Goal: Transaction & Acquisition: Purchase product/service

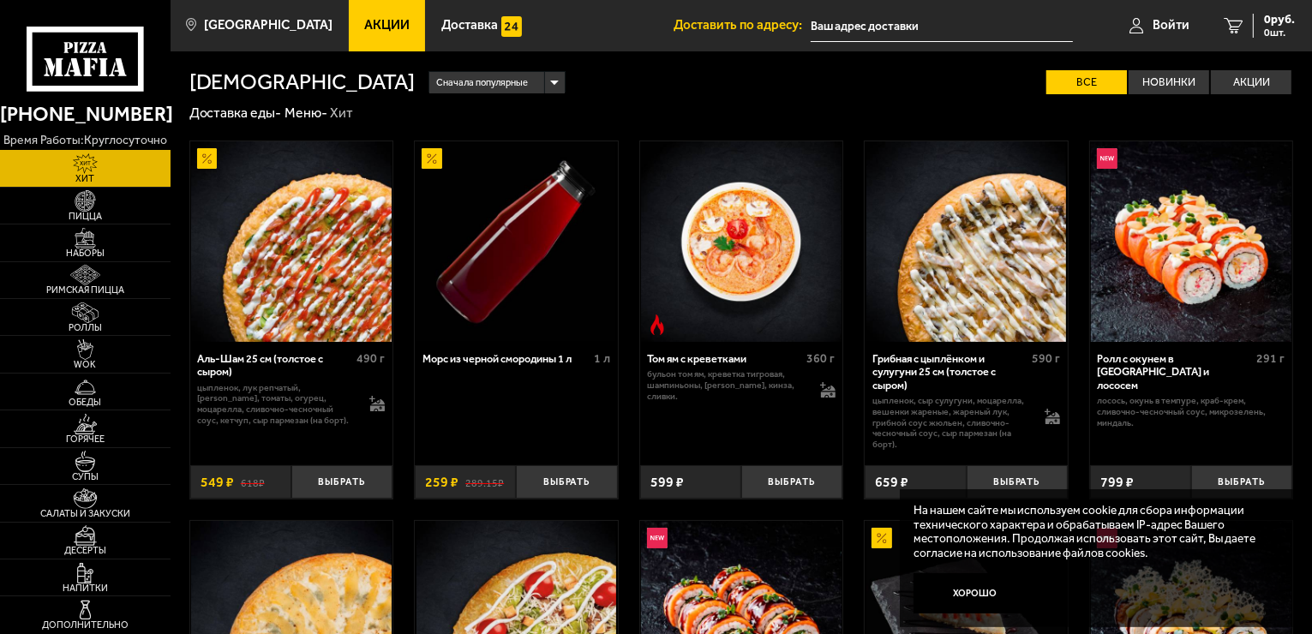
click at [872, 30] on input "text" at bounding box center [942, 26] width 262 height 32
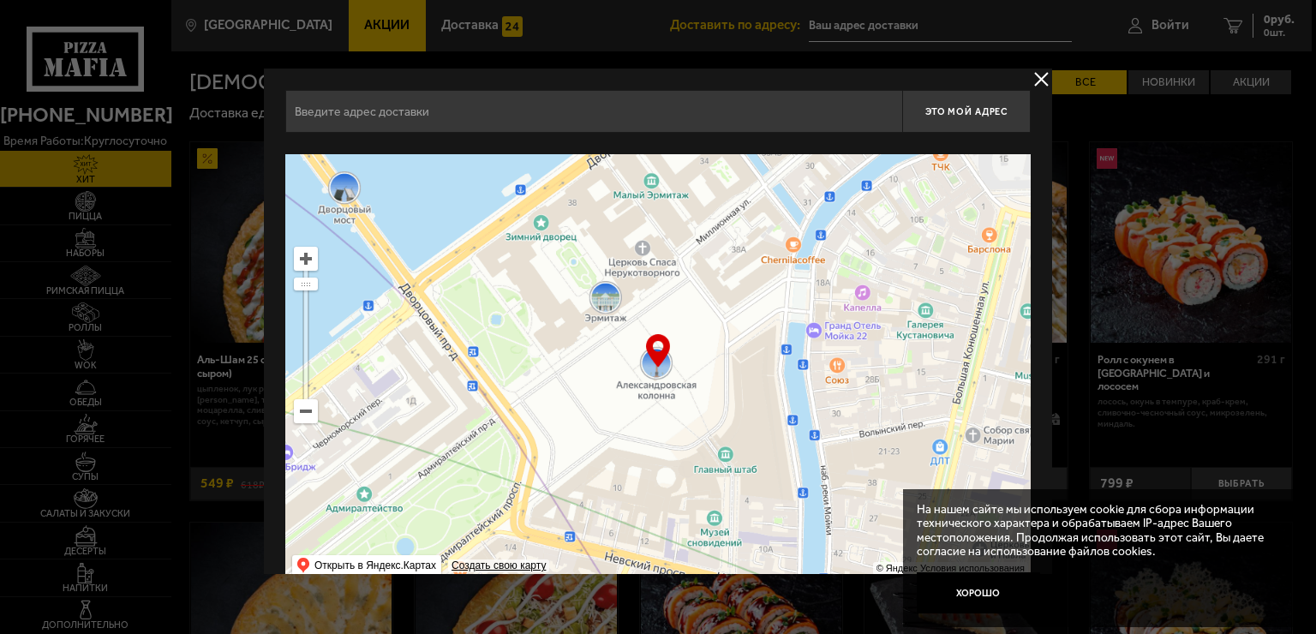
click at [872, 30] on div at bounding box center [658, 317] width 1316 height 634
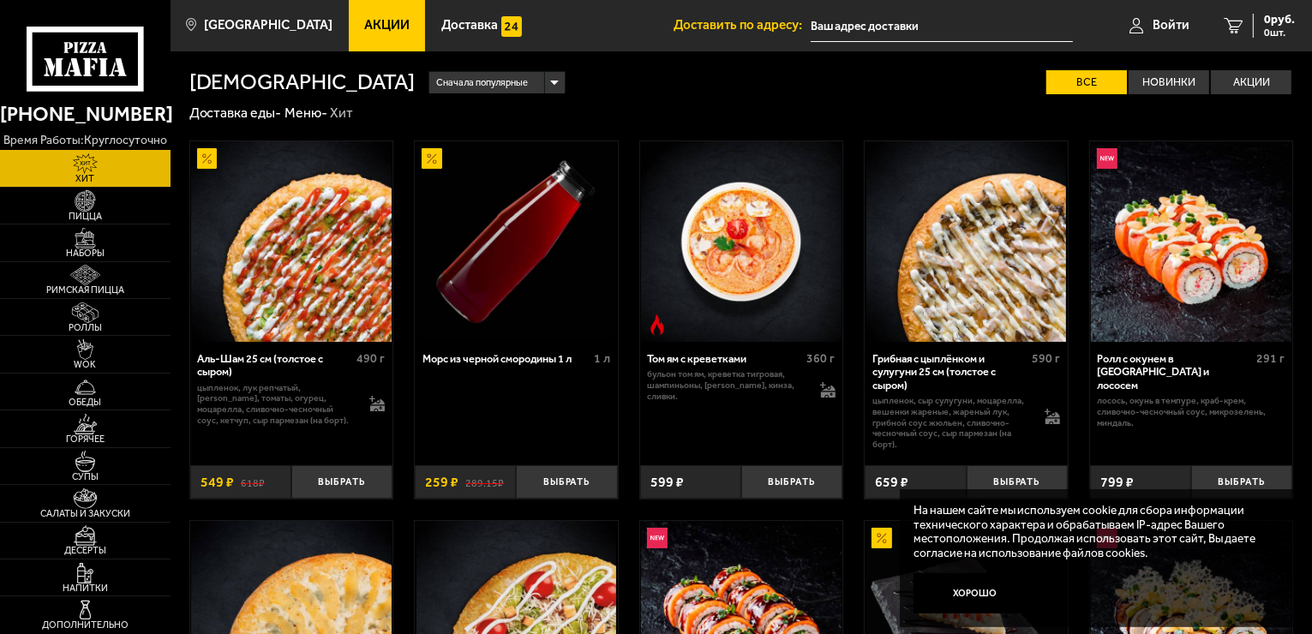
click at [872, 30] on input "text" at bounding box center [942, 26] width 262 height 32
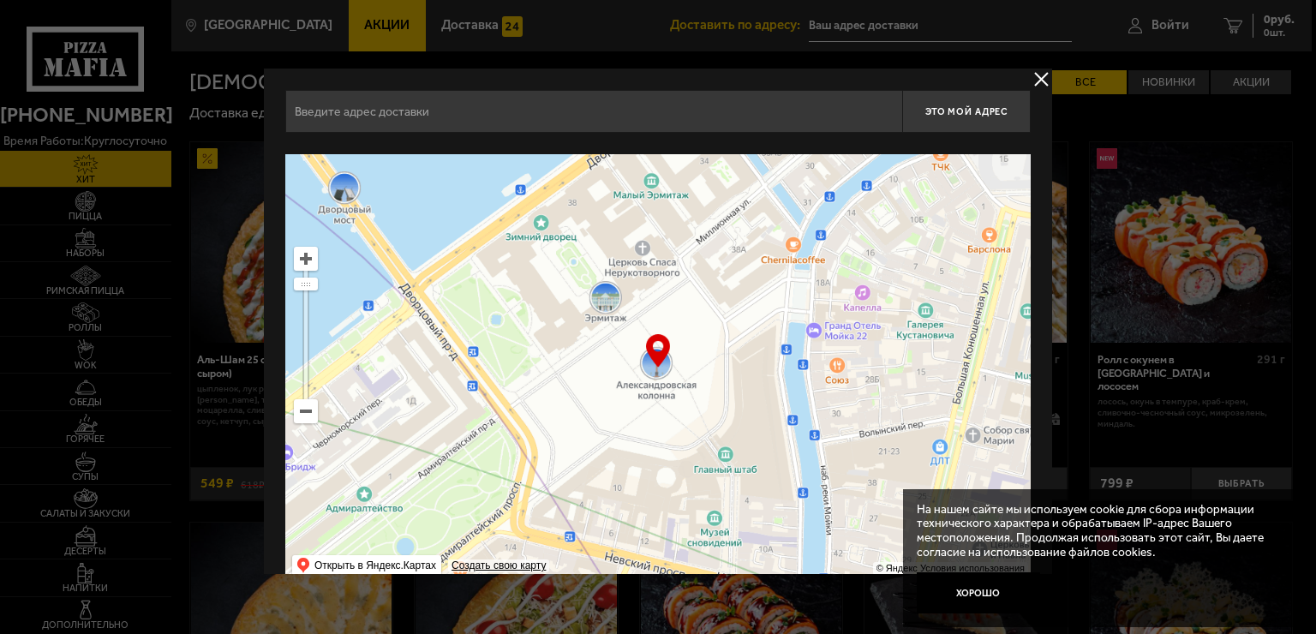
click at [872, 25] on div at bounding box center [658, 317] width 1316 height 634
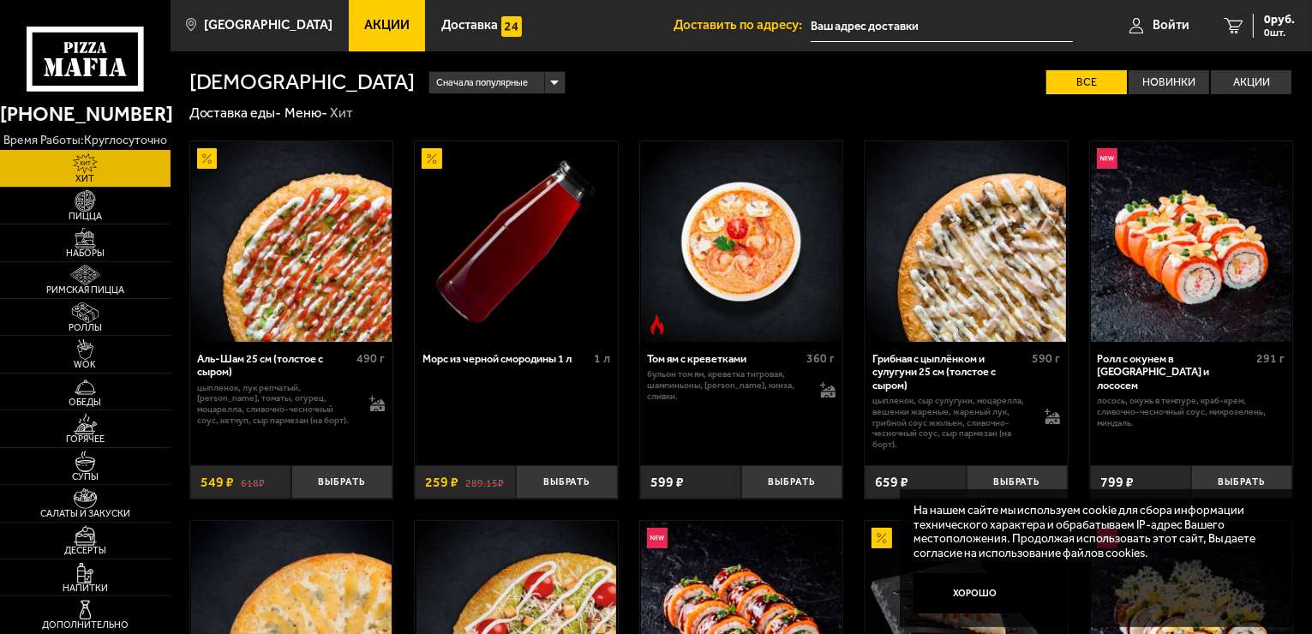
click at [931, 17] on input "text" at bounding box center [942, 26] width 262 height 32
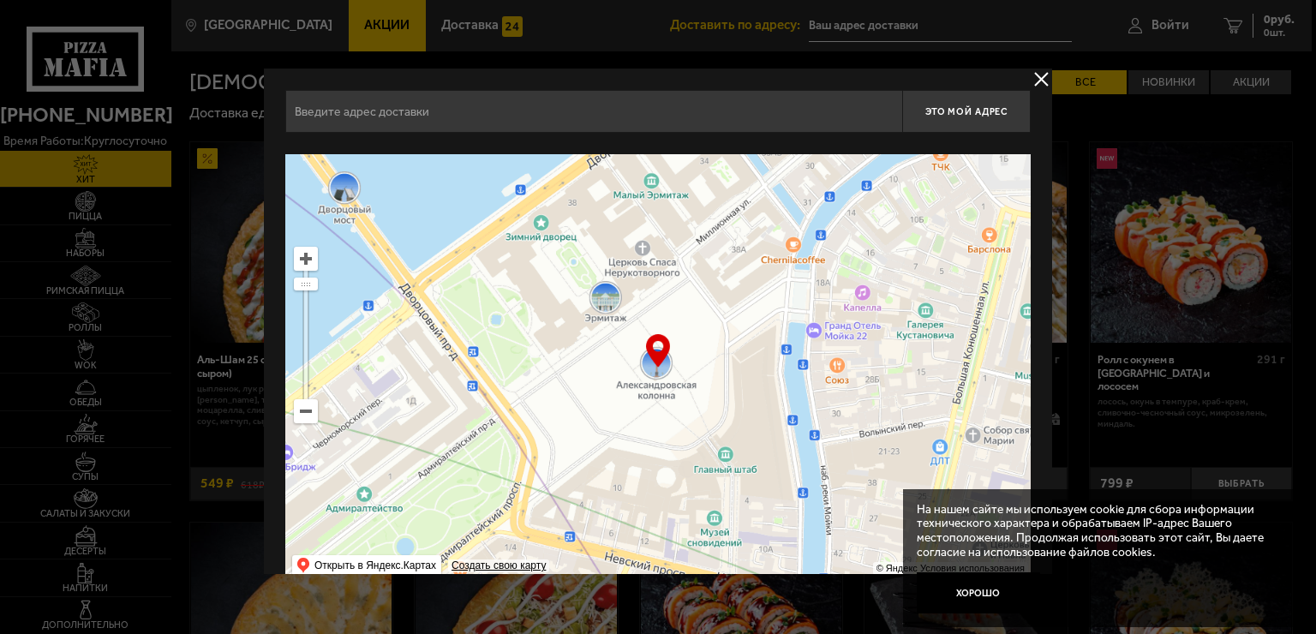
click at [350, 118] on input "text" at bounding box center [593, 111] width 617 height 43
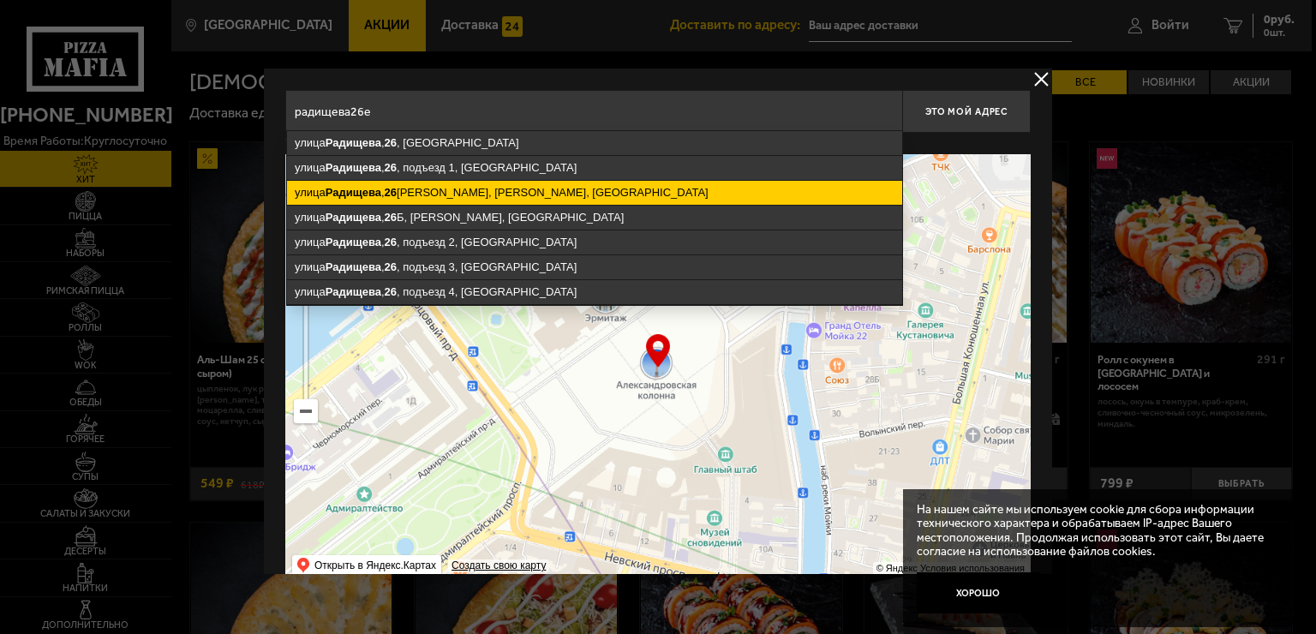
click at [380, 185] on ymaps "[STREET_ADDRESS]" at bounding box center [594, 193] width 615 height 24
type input "[STREET_ADDRESS]"
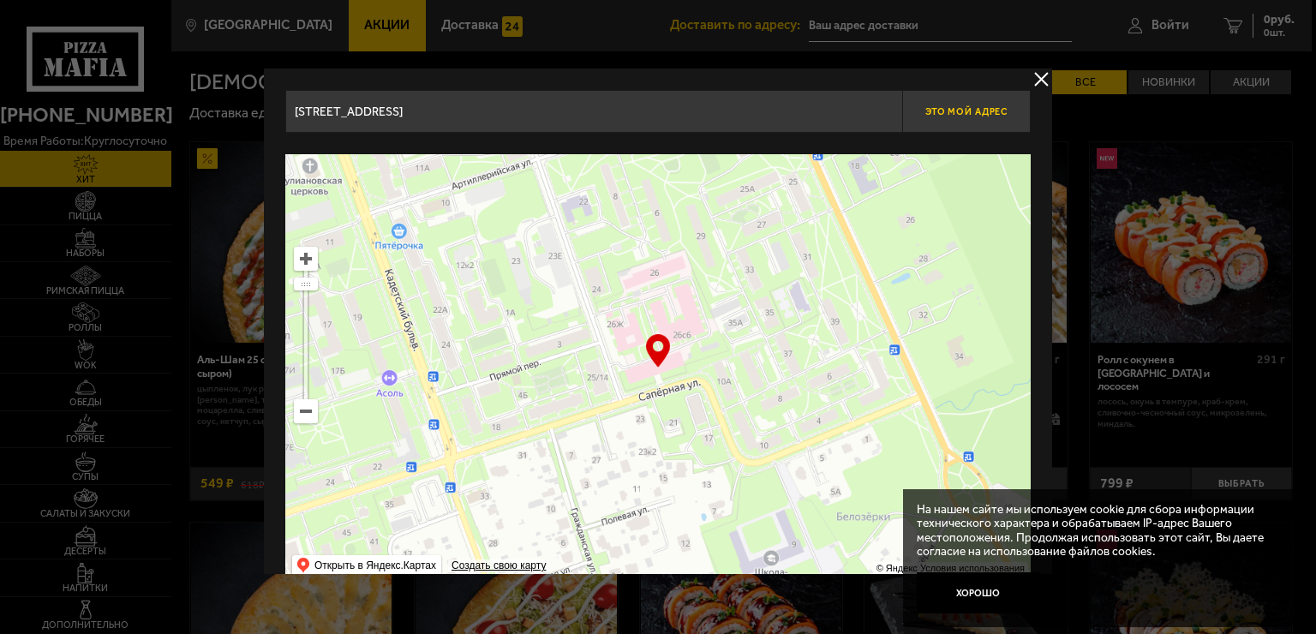
click at [965, 106] on span "Это мой адрес" at bounding box center [966, 111] width 82 height 11
type input "[PERSON_NAME], [STREET_ADDRESS]"
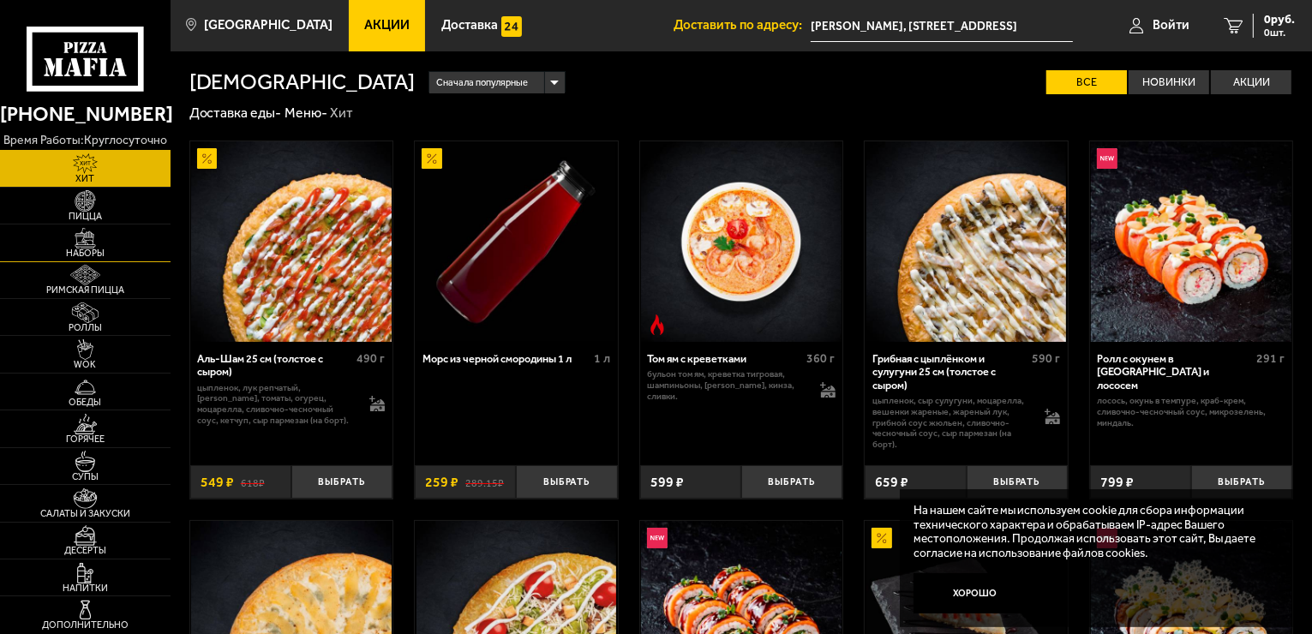
click at [88, 249] on span "Наборы" at bounding box center [85, 253] width 171 height 9
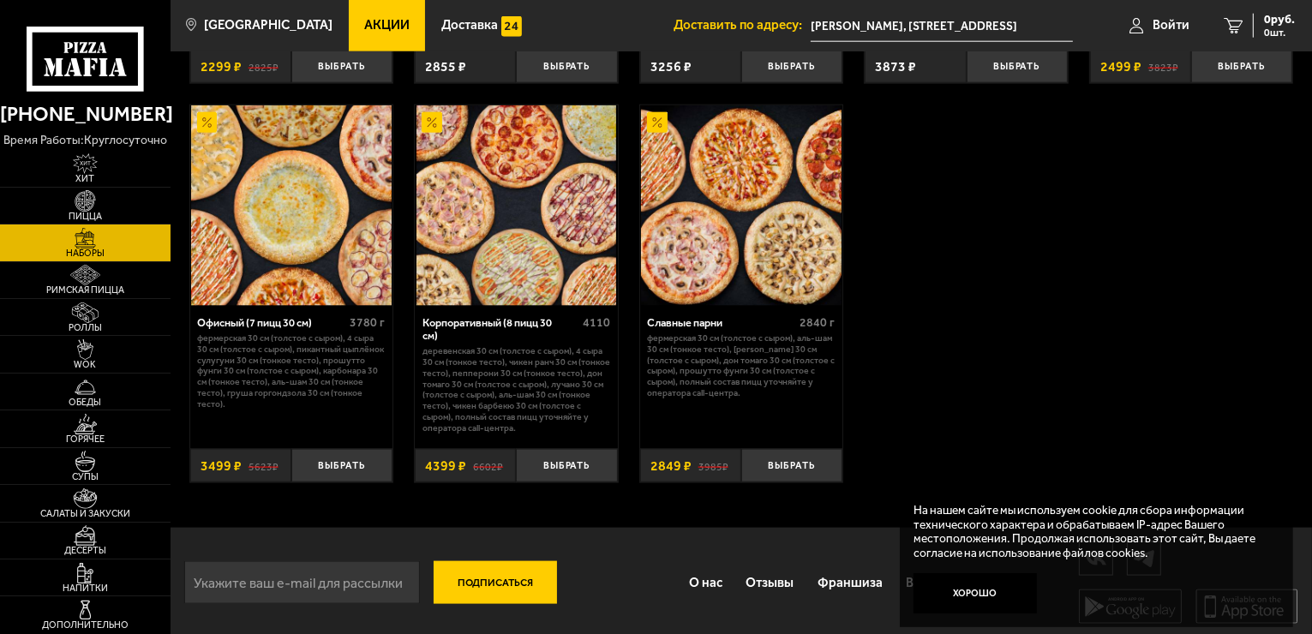
scroll to position [2176, 0]
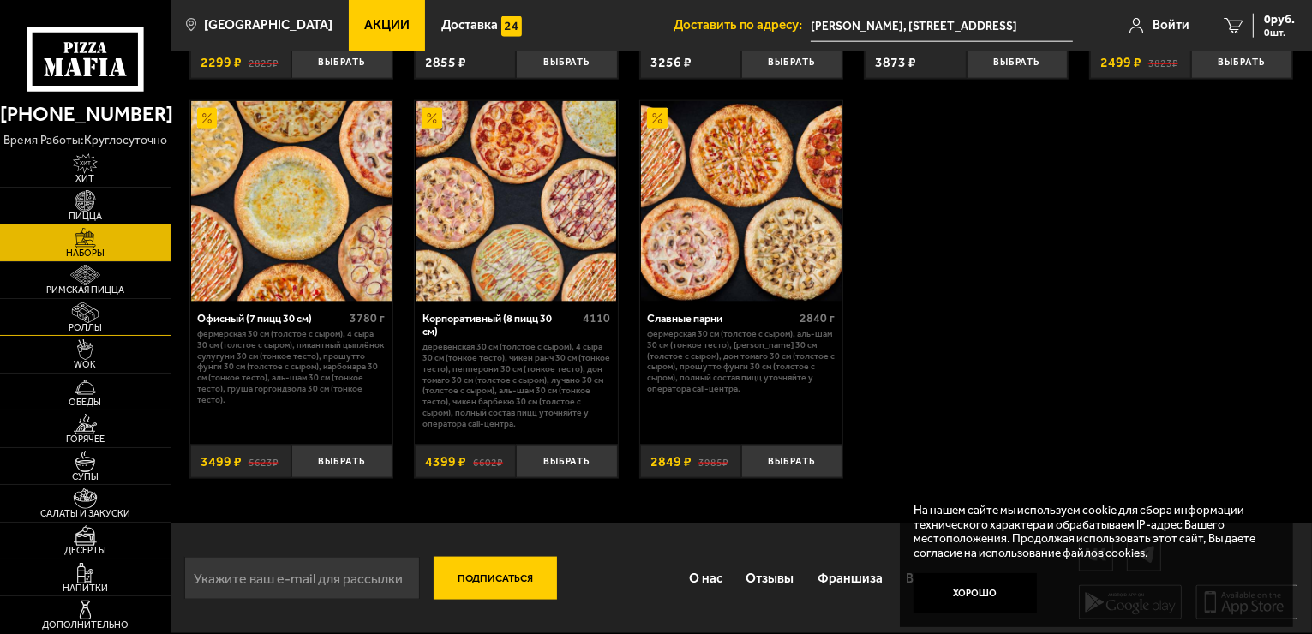
click at [89, 318] on img at bounding box center [85, 312] width 52 height 21
